Goal: Task Accomplishment & Management: Manage account settings

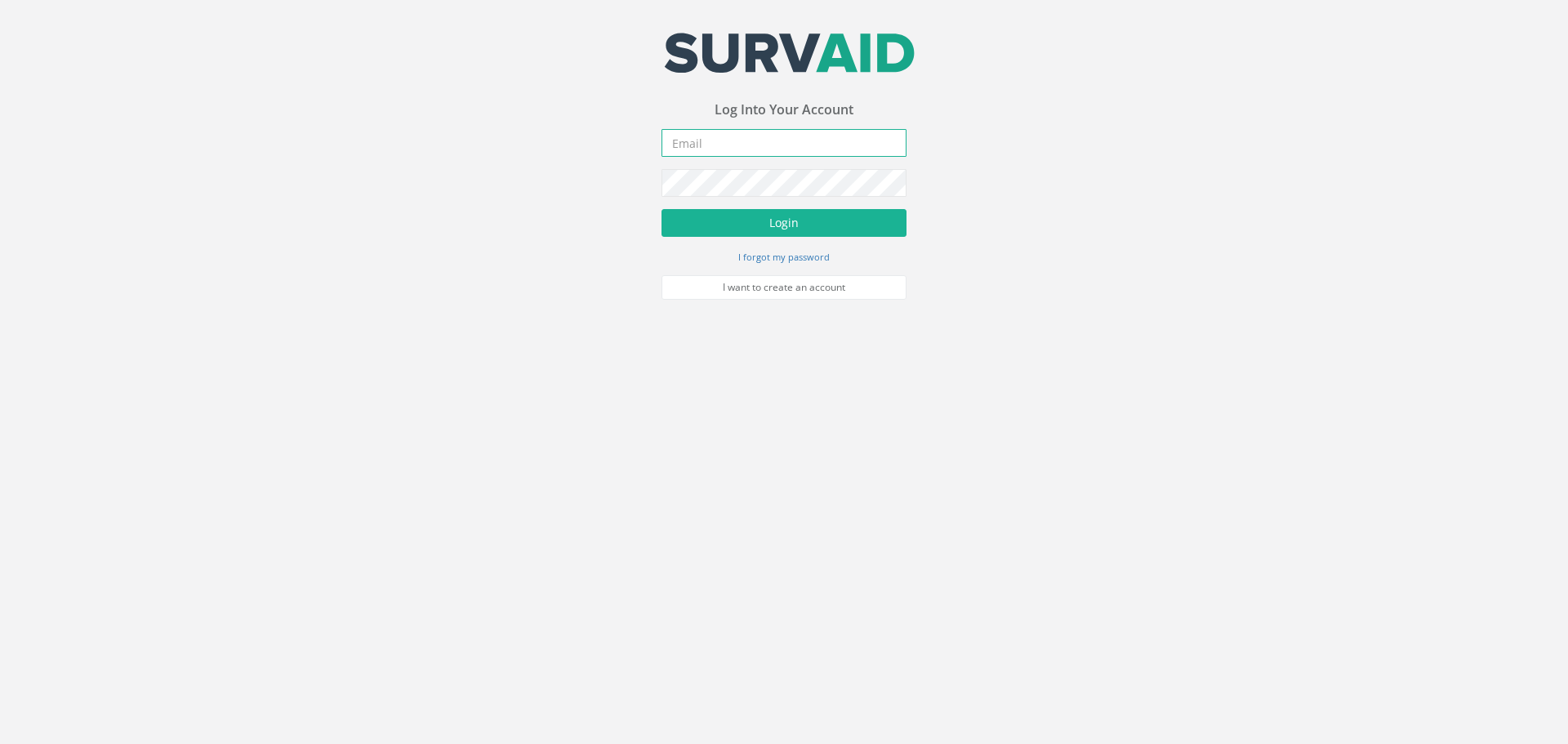
click at [773, 148] on input "email" at bounding box center [784, 143] width 245 height 28
type input "[PERSON_NAME][EMAIL_ADDRESS][PERSON_NAME][DOMAIN_NAME]"
click at [662, 209] on button "Login" at bounding box center [784, 223] width 245 height 28
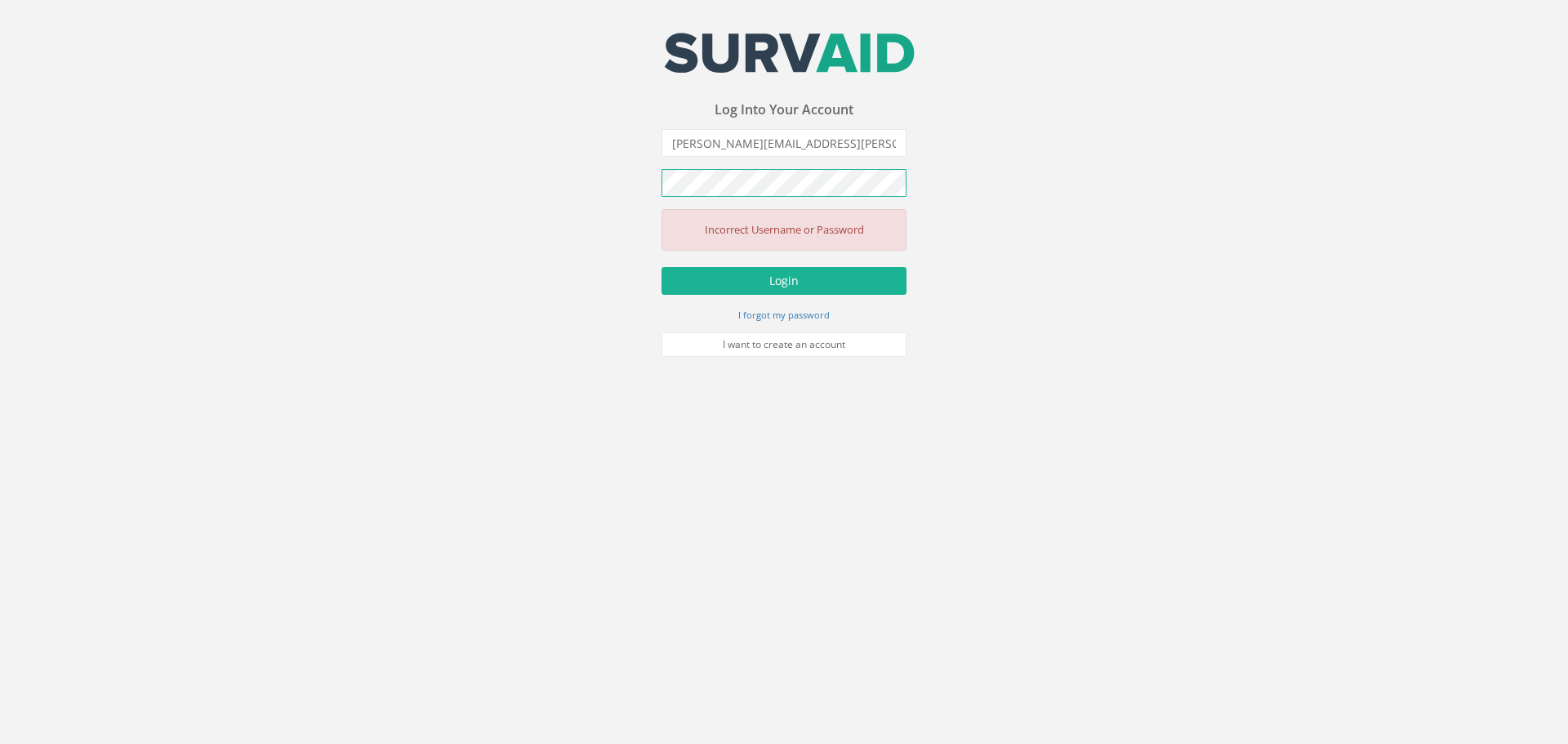
click at [662, 267] on button "Login" at bounding box center [784, 281] width 245 height 28
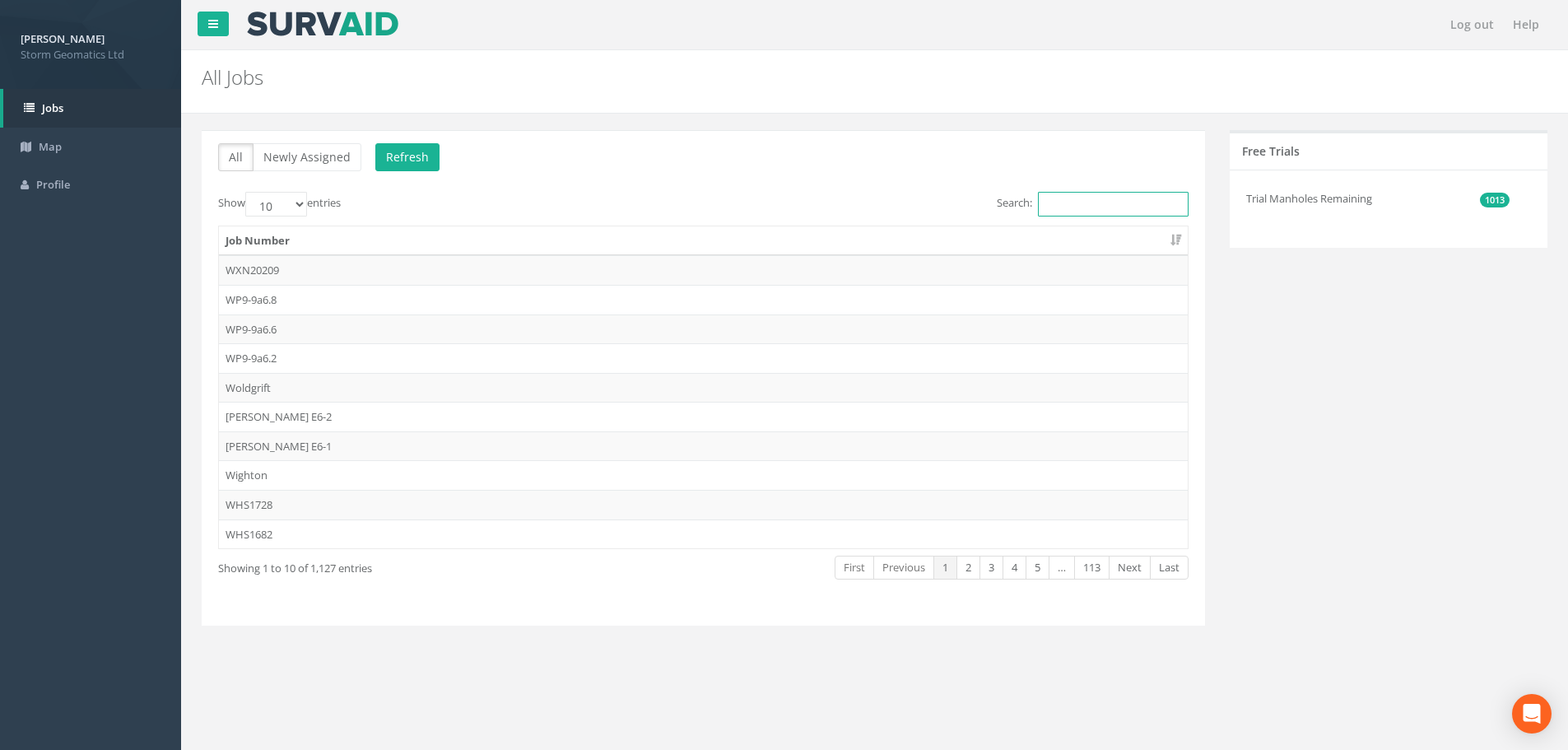
click at [1054, 211] on input "Search:" at bounding box center [1113, 203] width 151 height 25
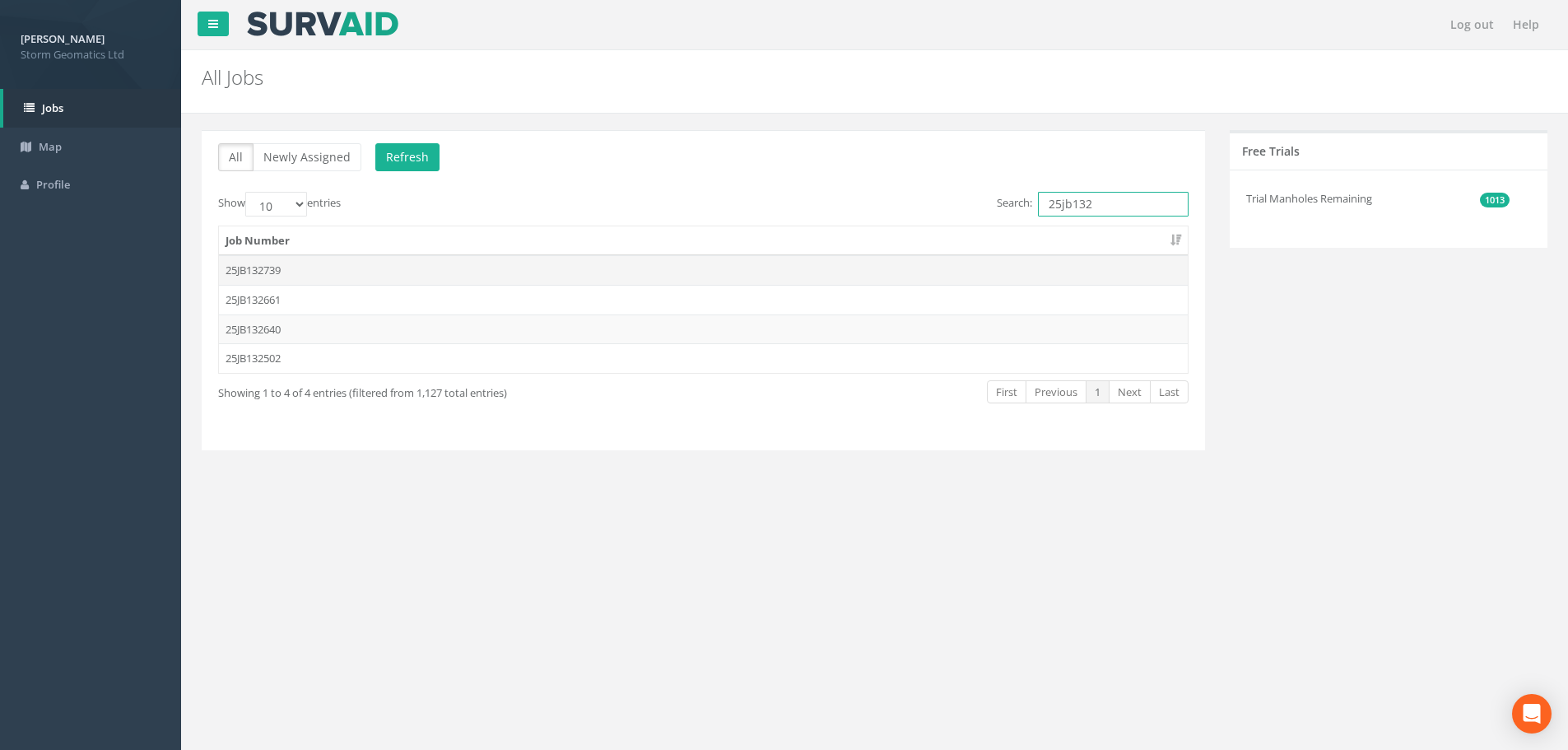
type input "25jb132"
click at [296, 268] on td "25JB132739" at bounding box center [703, 270] width 969 height 29
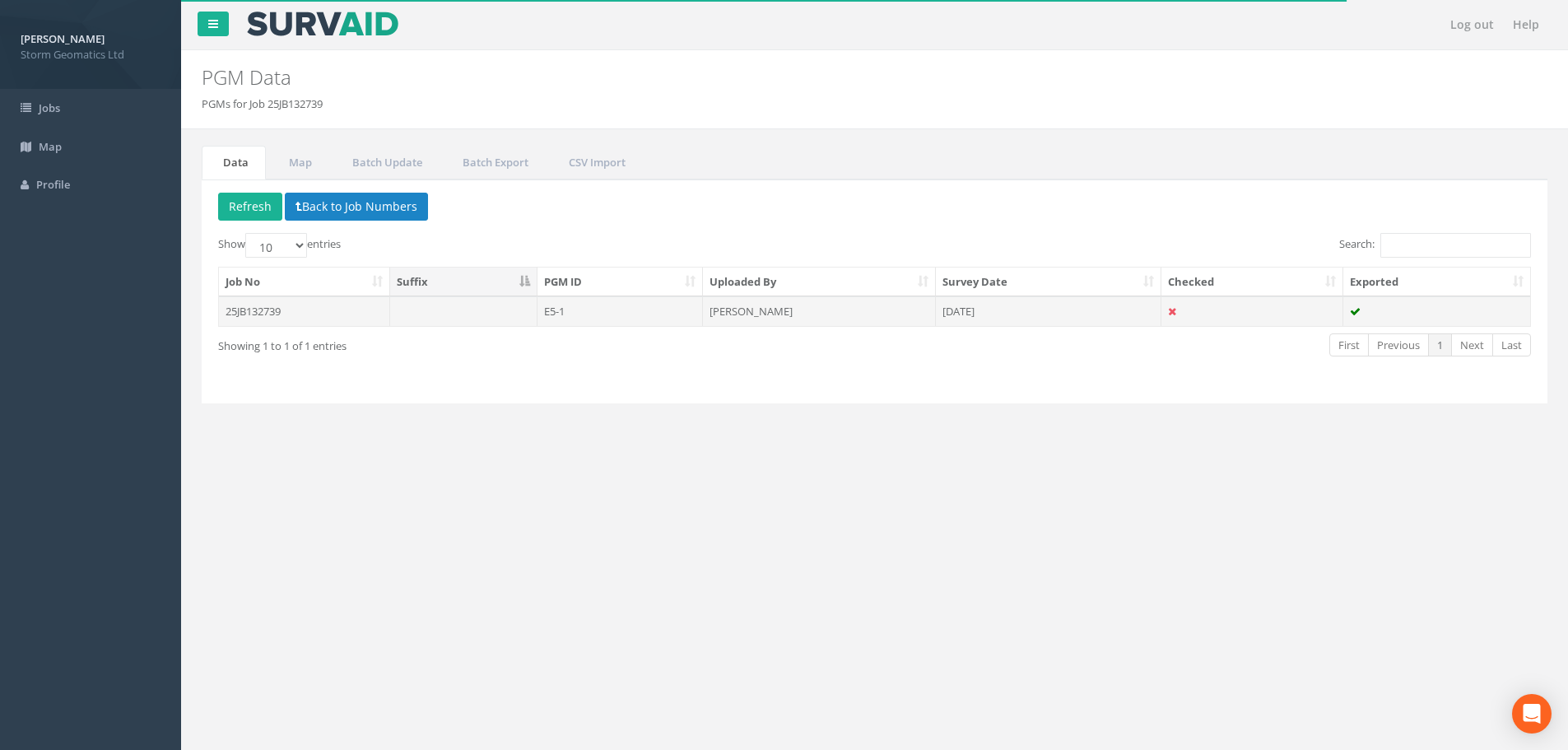
click at [288, 312] on td "25JB132739" at bounding box center [305, 311] width 171 height 29
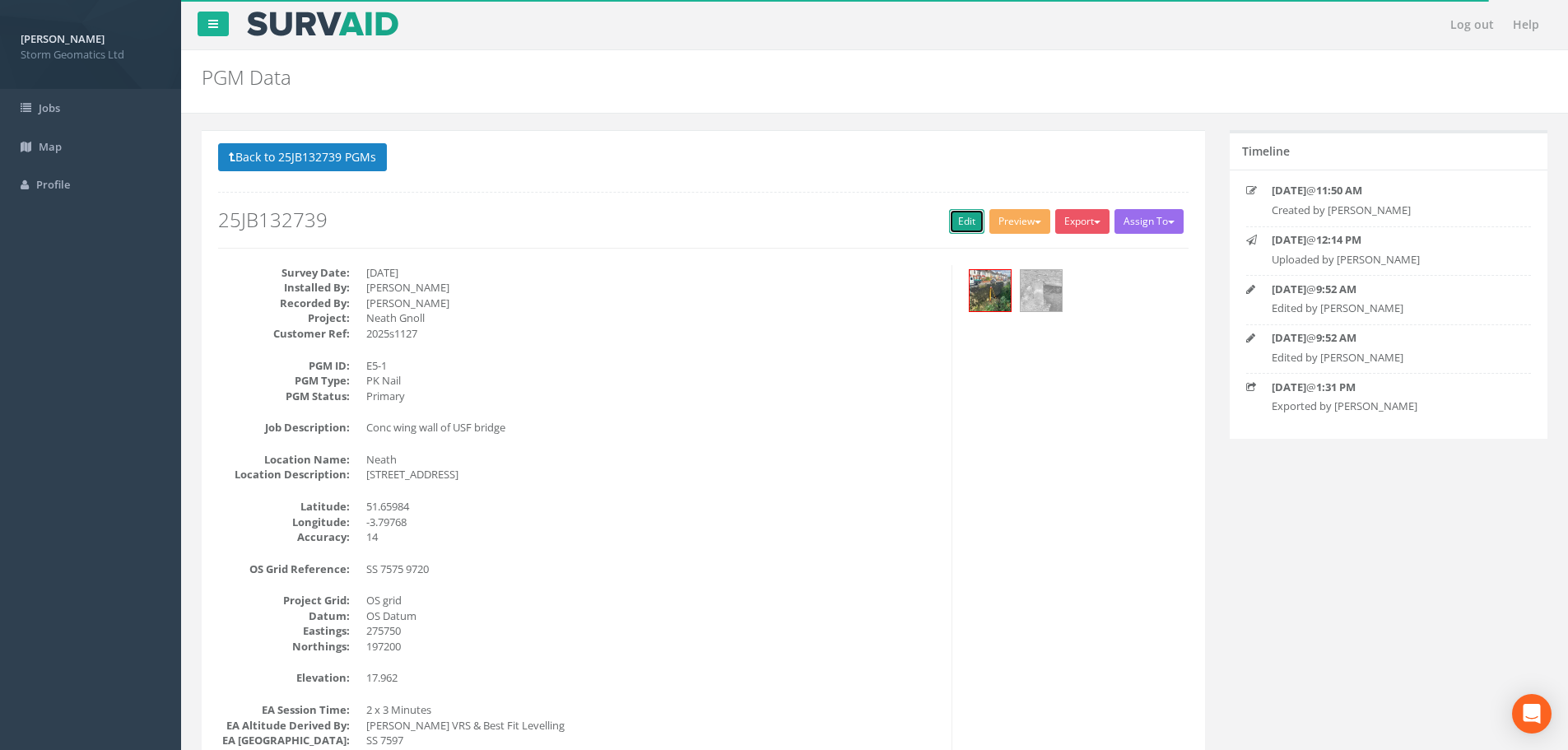
click at [959, 220] on link "Edit" at bounding box center [966, 221] width 36 height 25
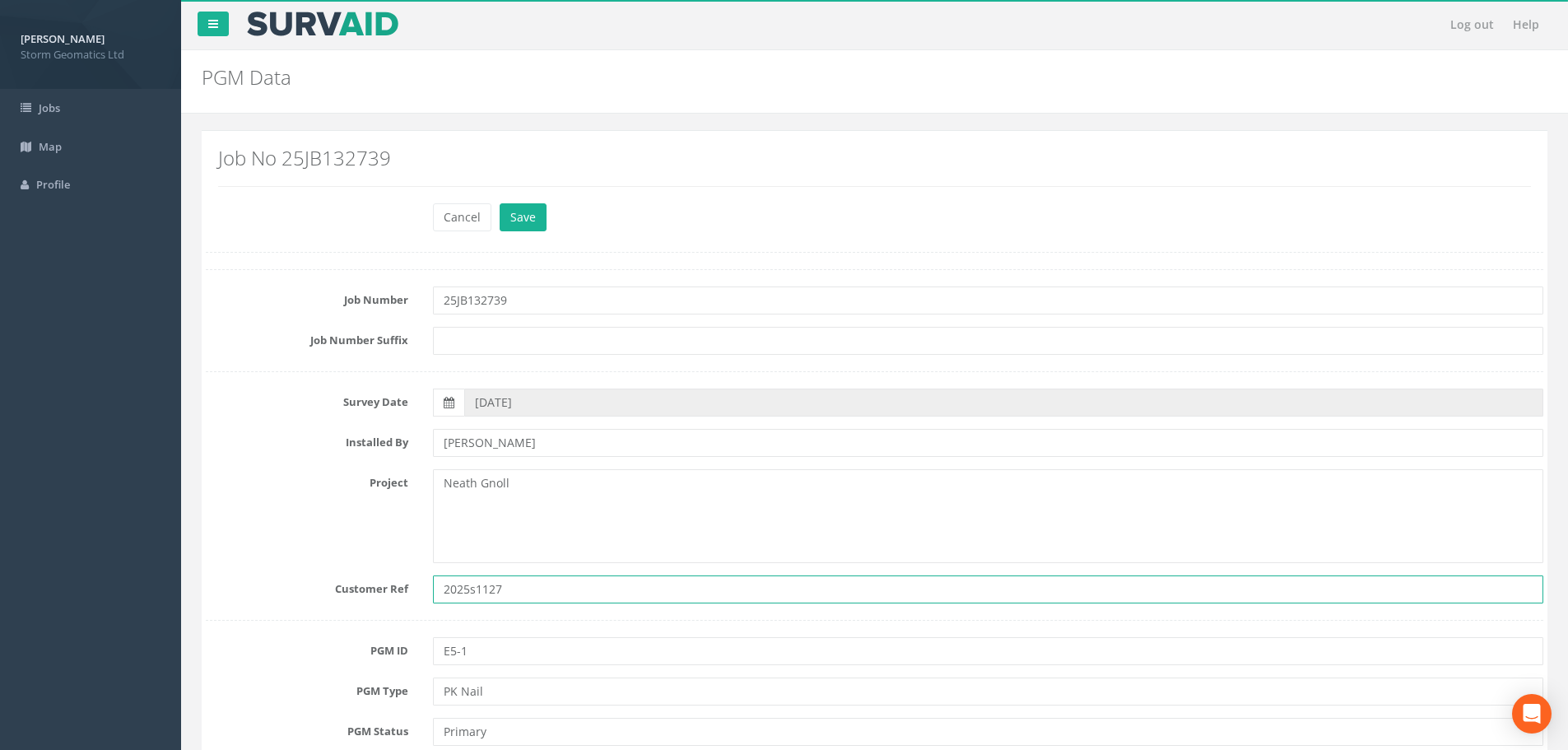
drag, startPoint x: 516, startPoint y: 588, endPoint x: 400, endPoint y: 595, distance: 116.2
click at [400, 595] on div "Customer Ref 2025s1127" at bounding box center [874, 589] width 1362 height 28
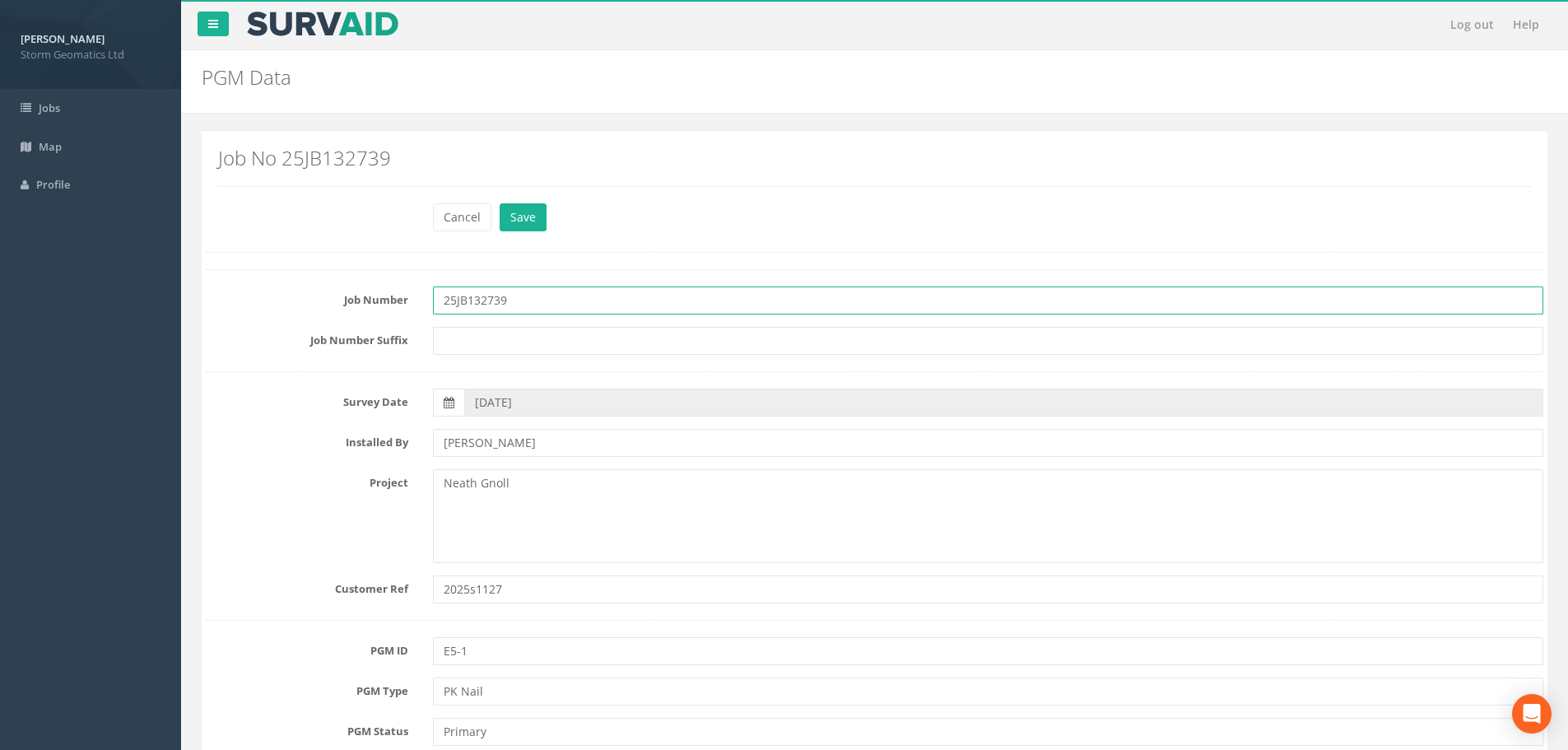
drag, startPoint x: 517, startPoint y: 302, endPoint x: 431, endPoint y: 308, distance: 86.2
click at [431, 308] on div "25JB132739" at bounding box center [988, 300] width 1135 height 28
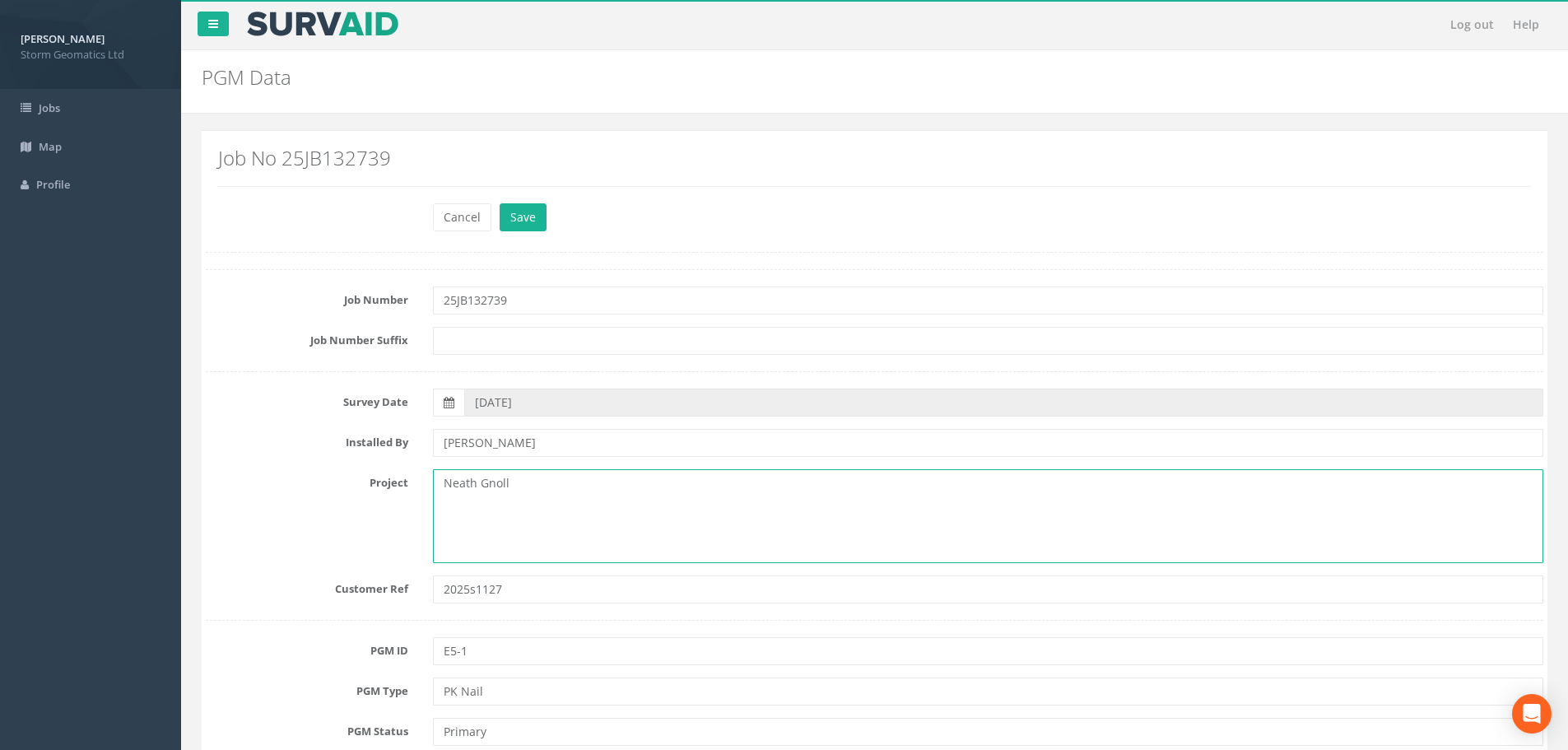
click at [515, 478] on textarea "Neath Gnoll" at bounding box center [988, 516] width 1110 height 94
paste textarea "25JB132739"
type textarea "Neath Gnoll 25JB132739"
drag, startPoint x: 508, startPoint y: 585, endPoint x: 436, endPoint y: 578, distance: 72.3
click at [436, 578] on input "2025s1127" at bounding box center [988, 589] width 1110 height 28
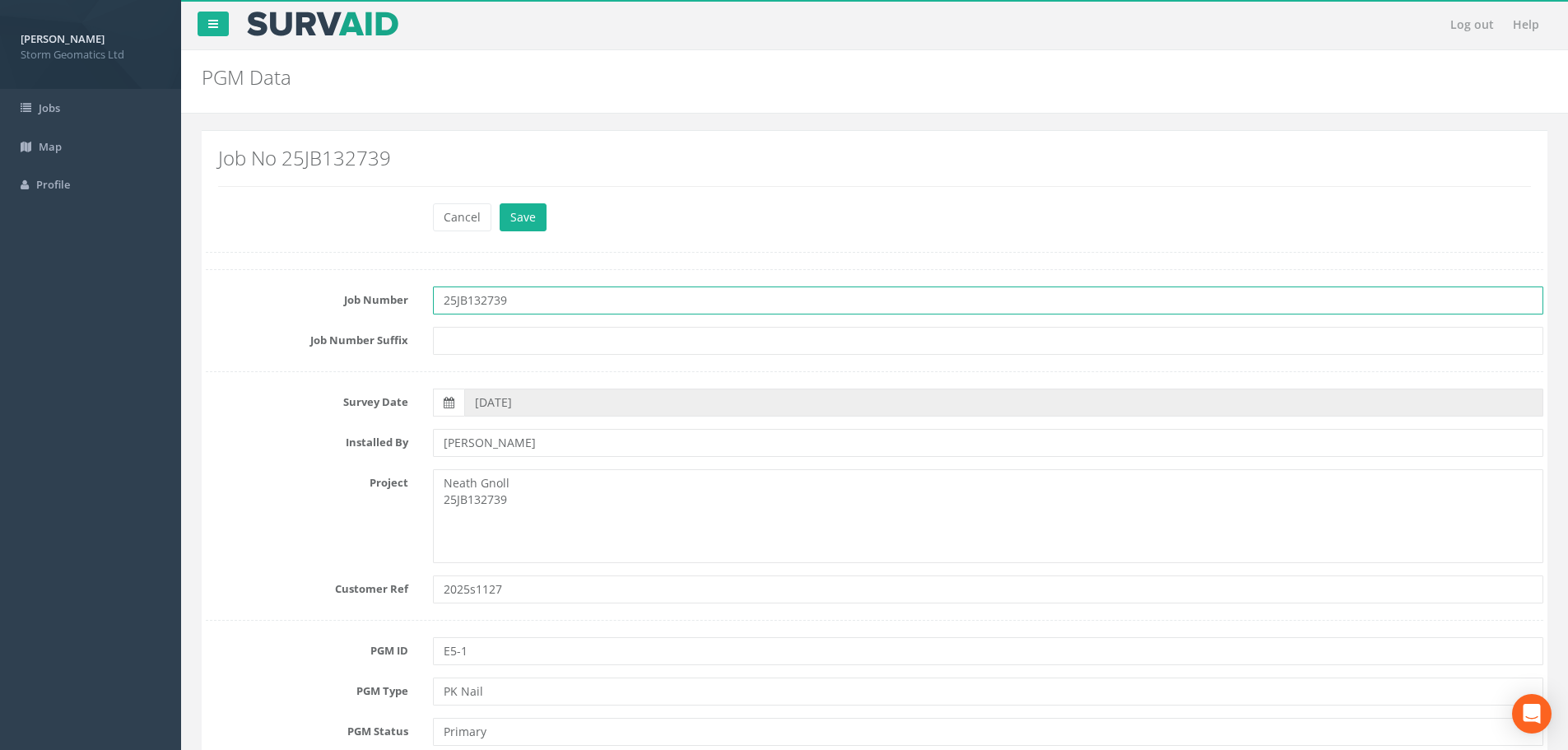
drag, startPoint x: 523, startPoint y: 299, endPoint x: 432, endPoint y: 298, distance: 91.0
click at [433, 298] on input "25JB132739" at bounding box center [988, 300] width 1110 height 28
paste input "025s1127"
type input "2025s1127"
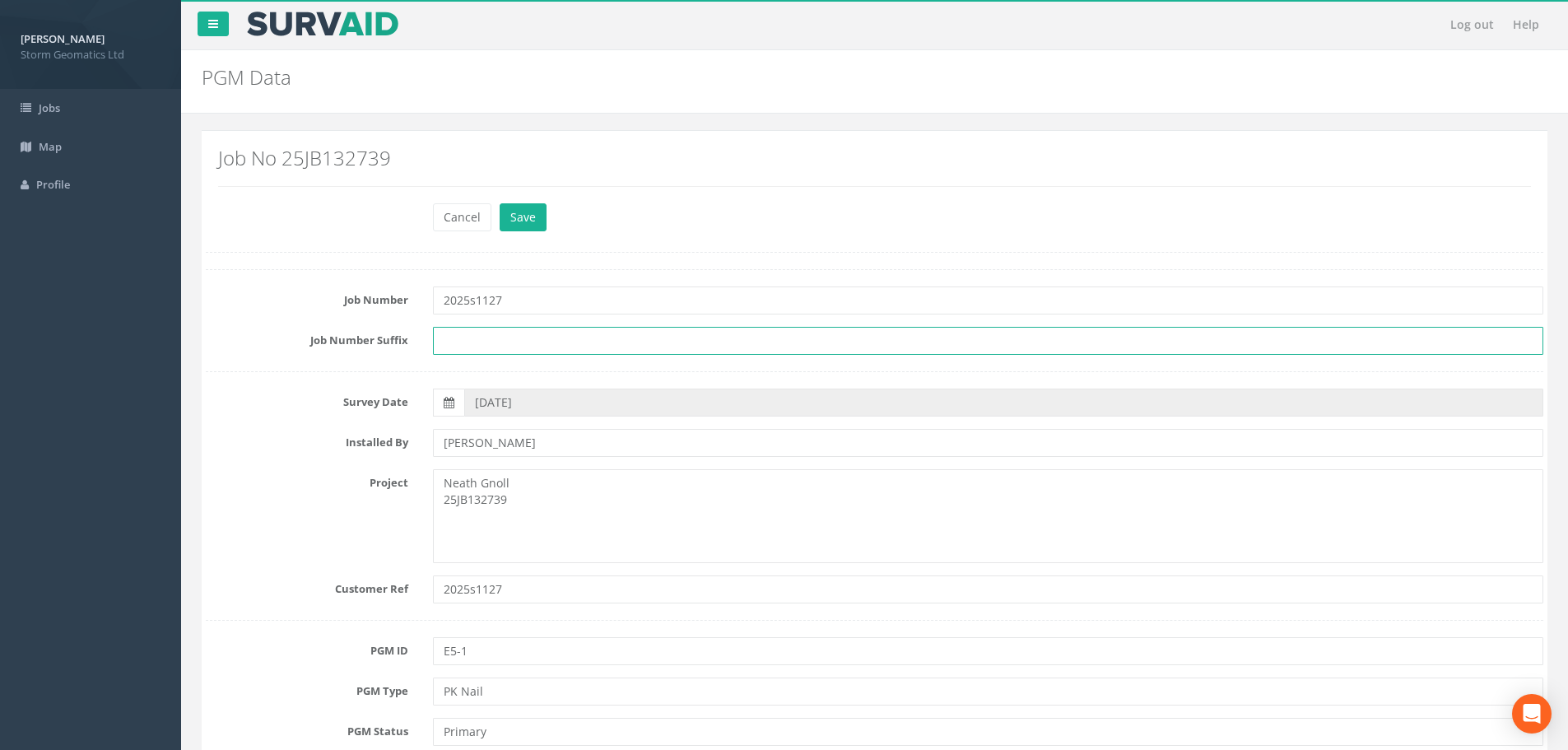
click at [568, 349] on input "text" at bounding box center [988, 340] width 1110 height 28
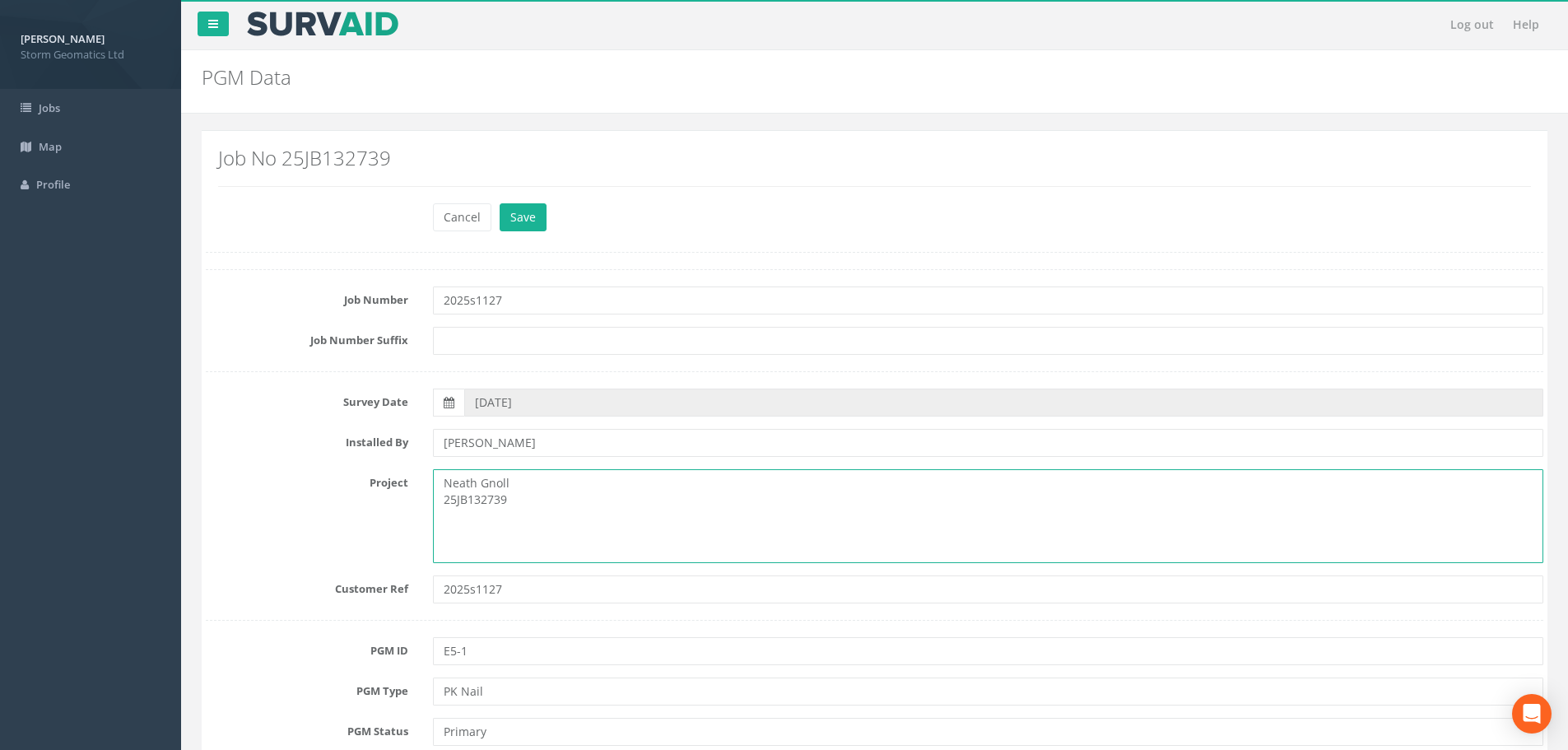
click at [618, 521] on textarea "Neath Gnoll 25JB132739" at bounding box center [988, 516] width 1110 height 94
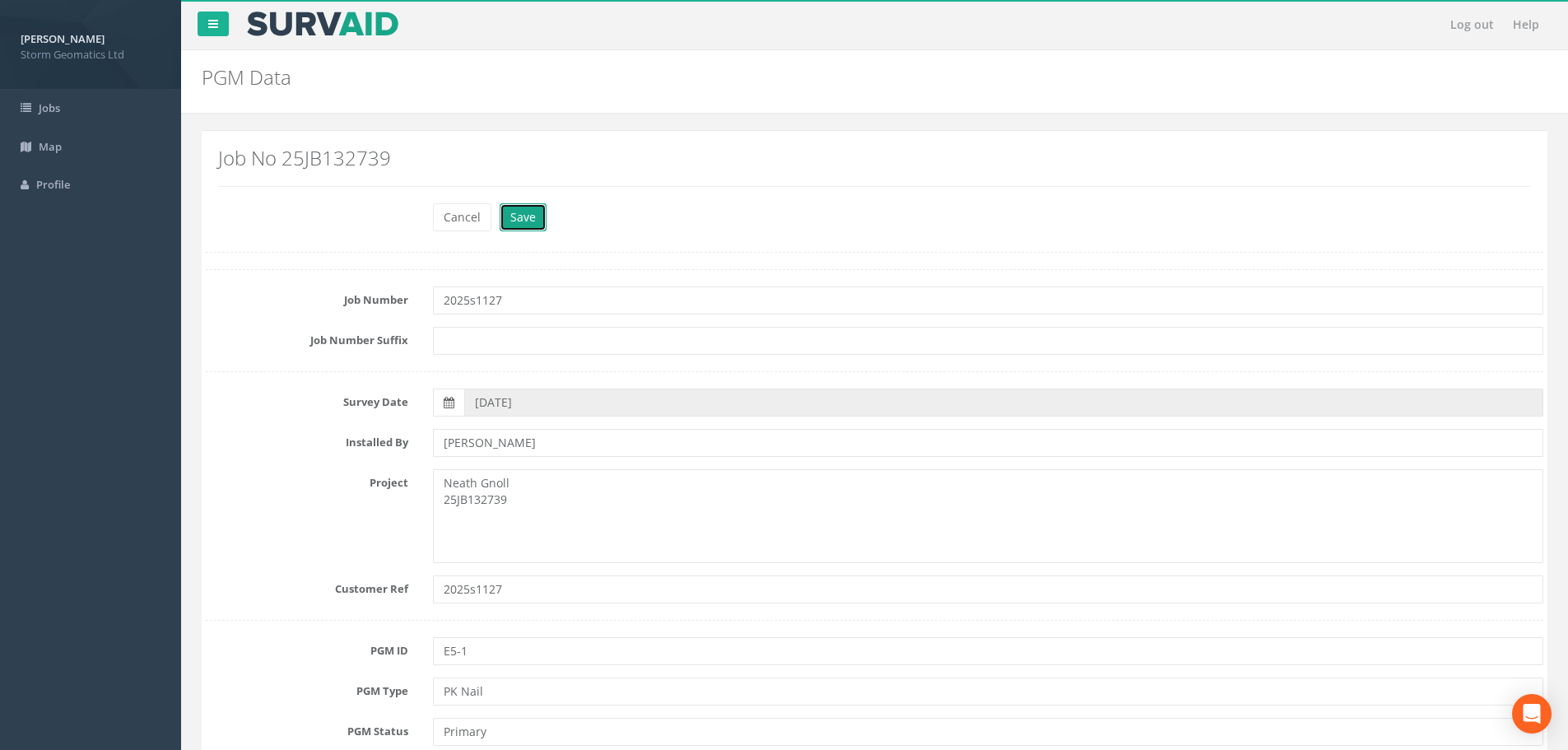
click at [531, 220] on button "Save" at bounding box center [523, 217] width 47 height 28
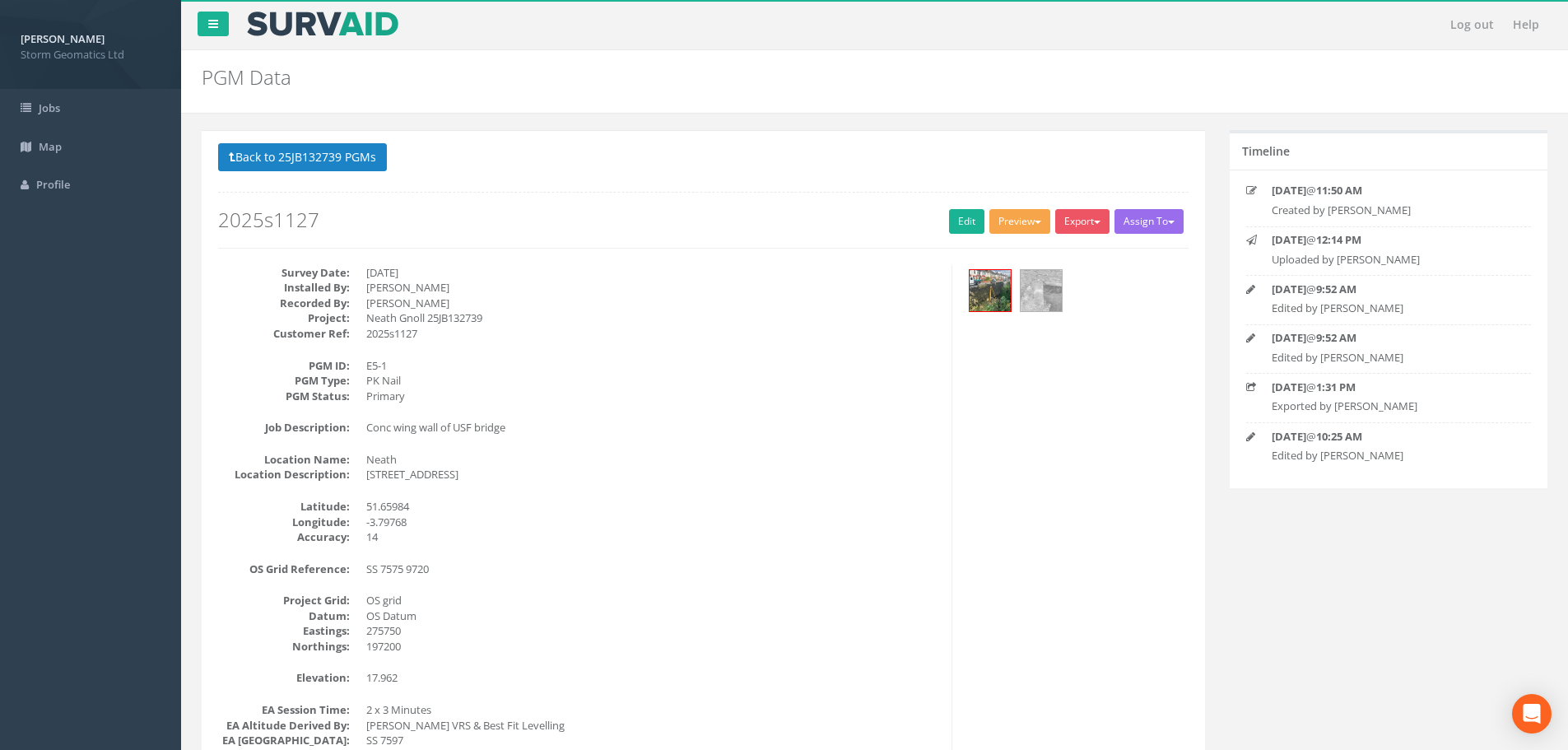
click at [1014, 224] on button "Preview" at bounding box center [1020, 221] width 61 height 25
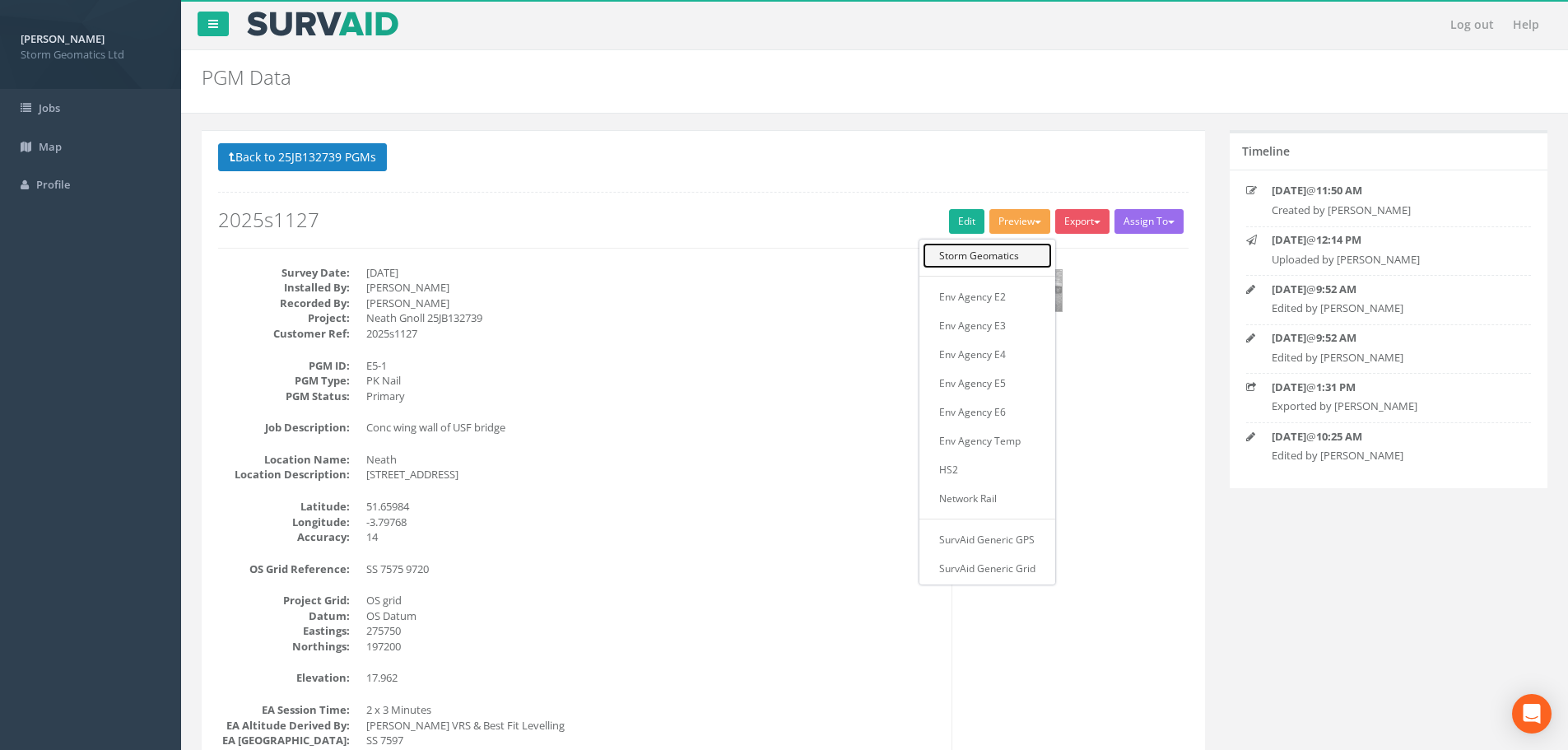
click at [993, 253] on link "Storm Geomatics" at bounding box center [987, 255] width 130 height 26
